Goal: Navigation & Orientation: Find specific page/section

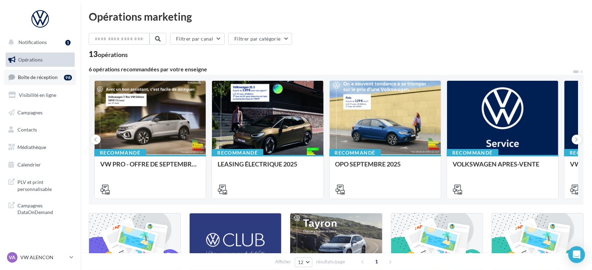
click at [43, 80] on span "Boîte de réception" at bounding box center [38, 77] width 40 height 6
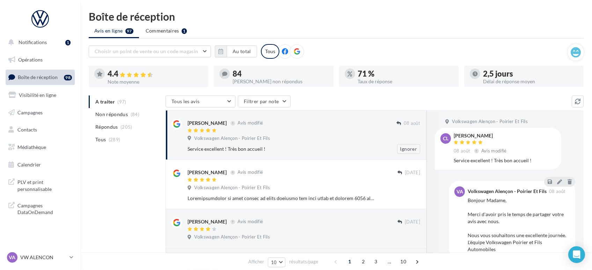
click at [324, 140] on div "Volkswagen Alençon - Poirier Et Fils" at bounding box center [304, 139] width 233 height 8
click at [32, 261] on p "VW ALENCON" at bounding box center [43, 257] width 46 height 7
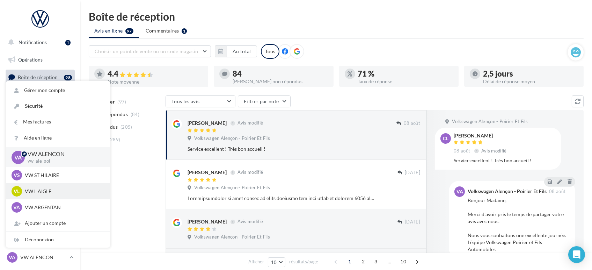
click at [58, 194] on p "VW L AIGLE" at bounding box center [63, 191] width 77 height 7
